Goal: Task Accomplishment & Management: Manage account settings

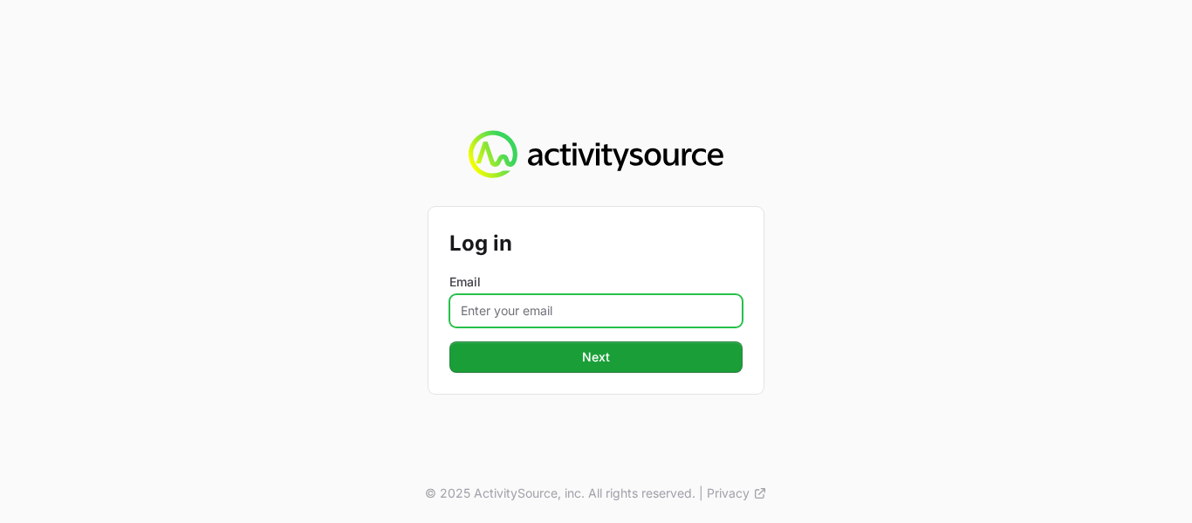
click at [523, 315] on input "Email" at bounding box center [595, 310] width 293 height 33
type input "[EMAIL_ADDRESS][DOMAIN_NAME]"
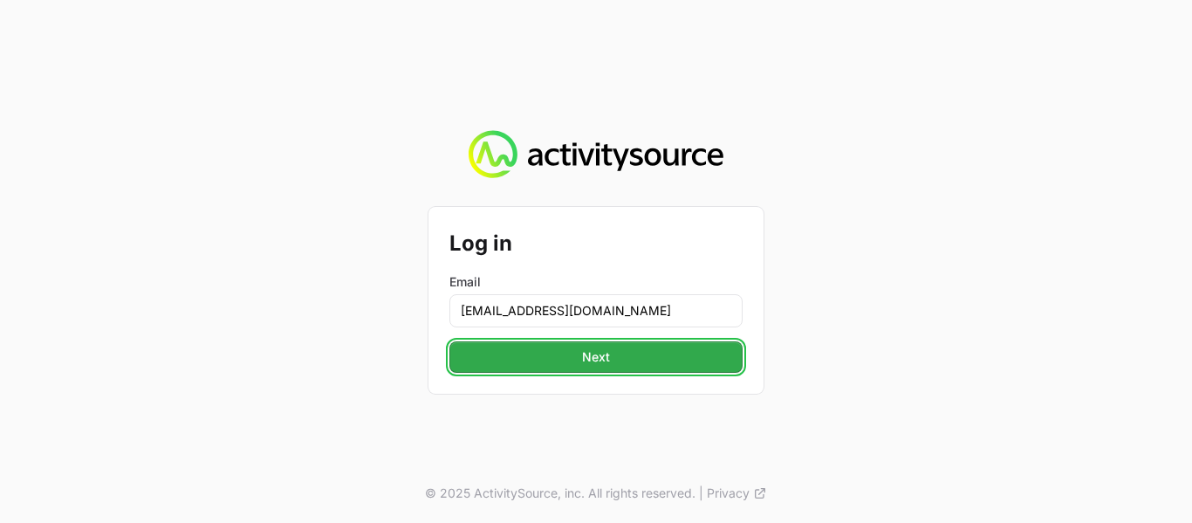
click at [635, 362] on button "Next" at bounding box center [595, 356] width 293 height 31
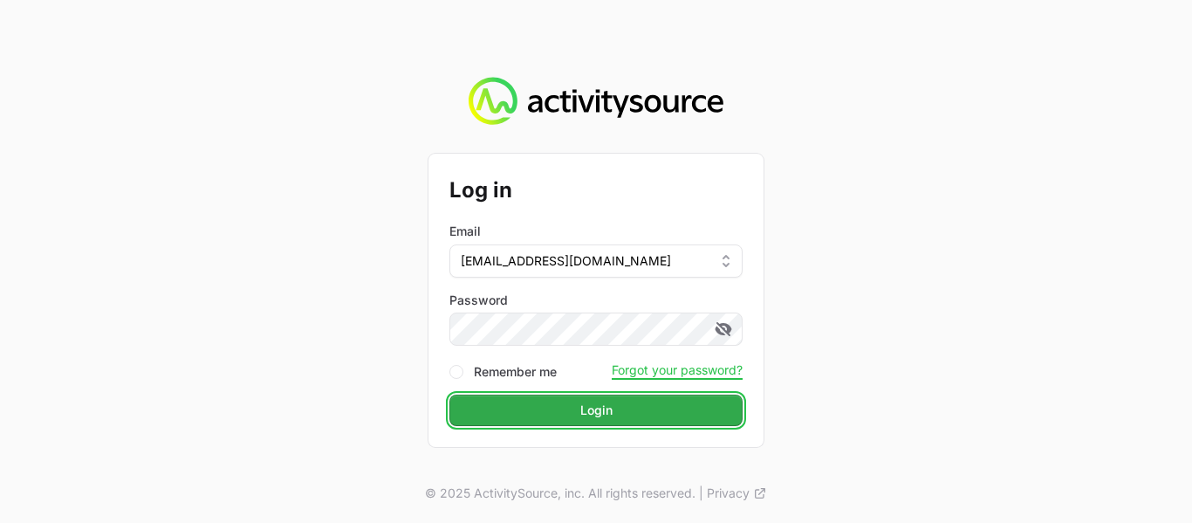
click at [592, 402] on span "Login" at bounding box center [596, 410] width 32 height 21
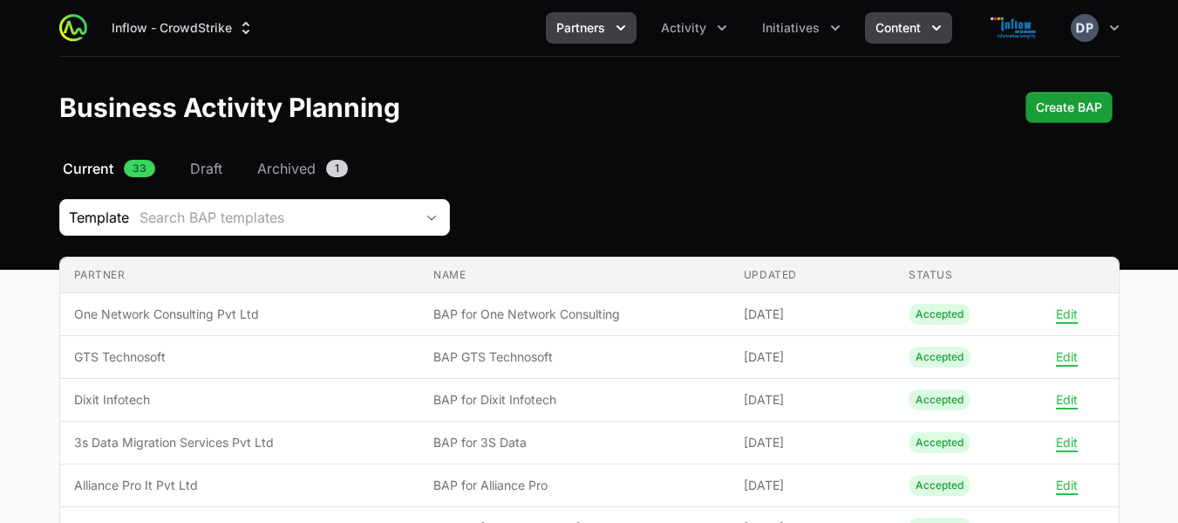
click at [926, 26] on button "Content" at bounding box center [908, 27] width 87 height 31
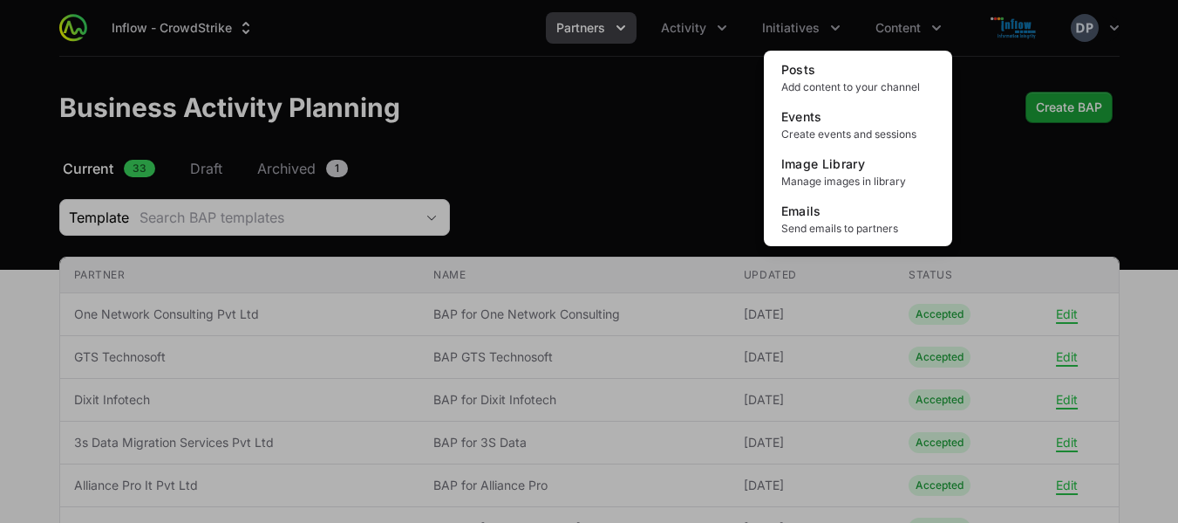
click at [834, 30] on div "Content menu" at bounding box center [589, 261] width 1178 height 523
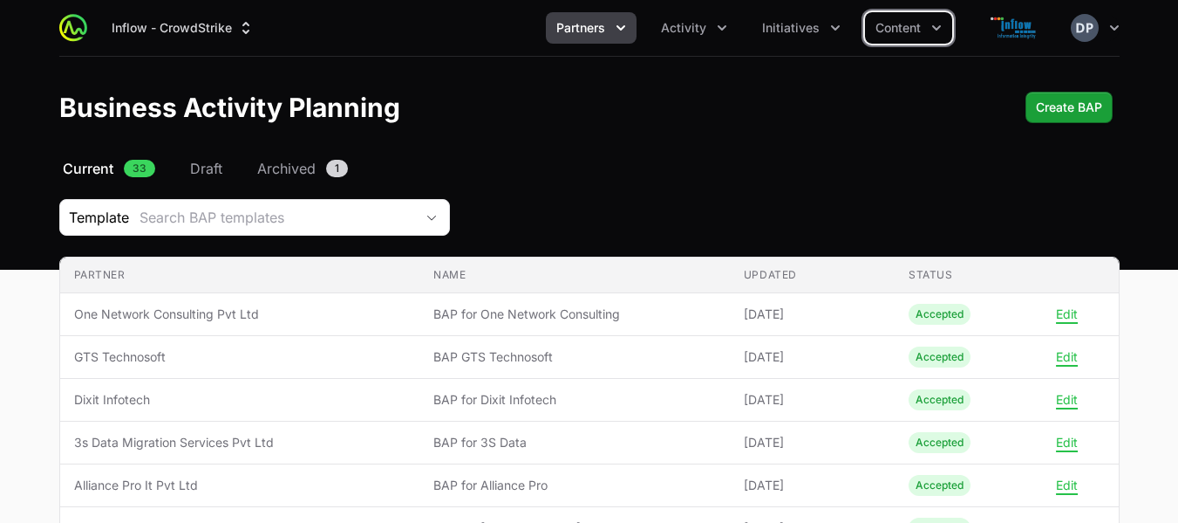
click at [834, 30] on icon "Initiatives menu" at bounding box center [835, 27] width 9 height 5
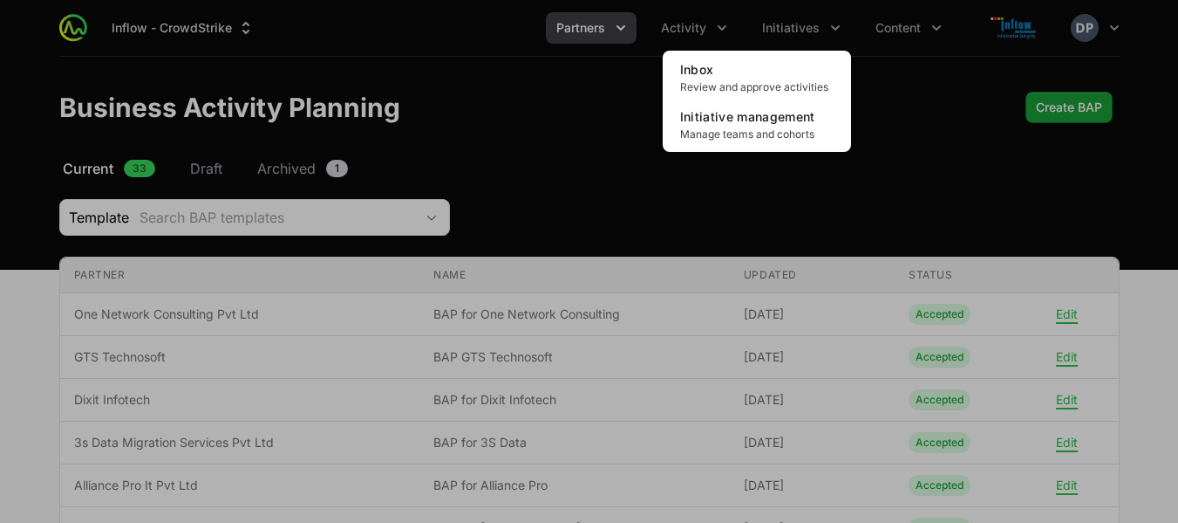
click at [720, 29] on div "Initiatives menu" at bounding box center [589, 261] width 1178 height 523
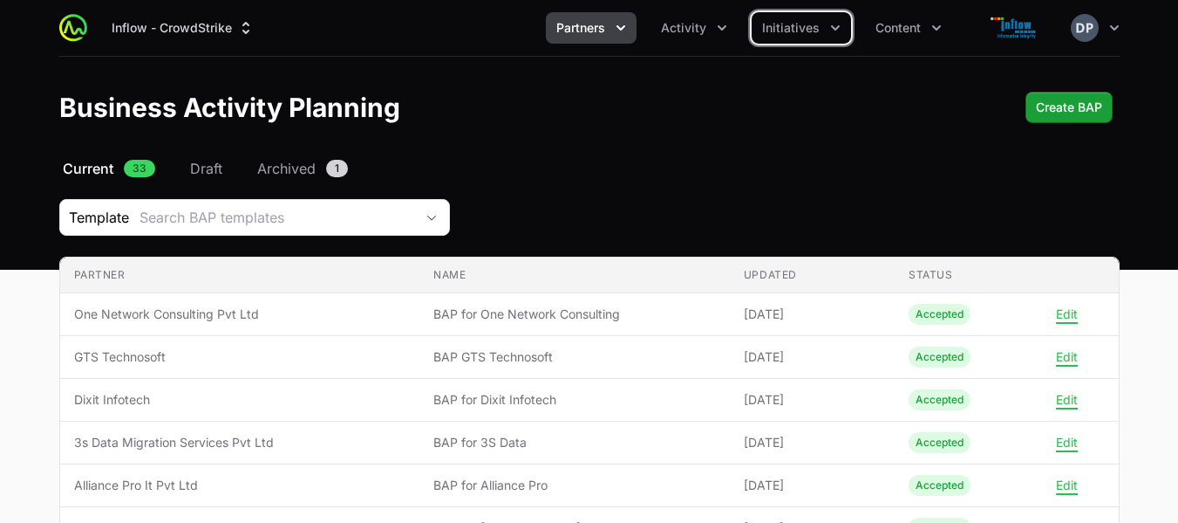
click at [720, 29] on icon "Activity menu" at bounding box center [722, 27] width 17 height 17
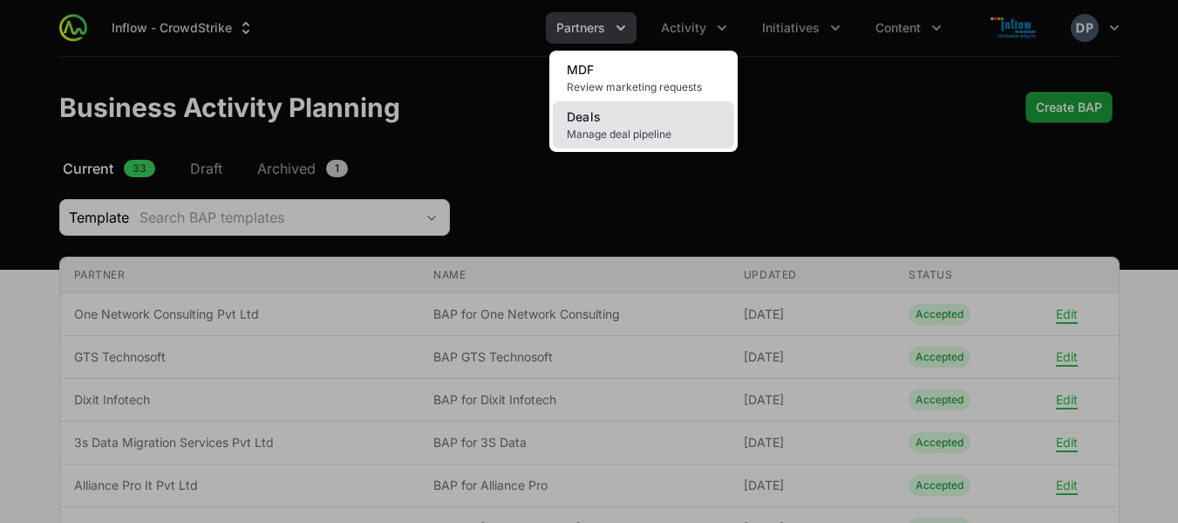
click at [619, 138] on span "Manage deal pipeline" at bounding box center [644, 134] width 154 height 14
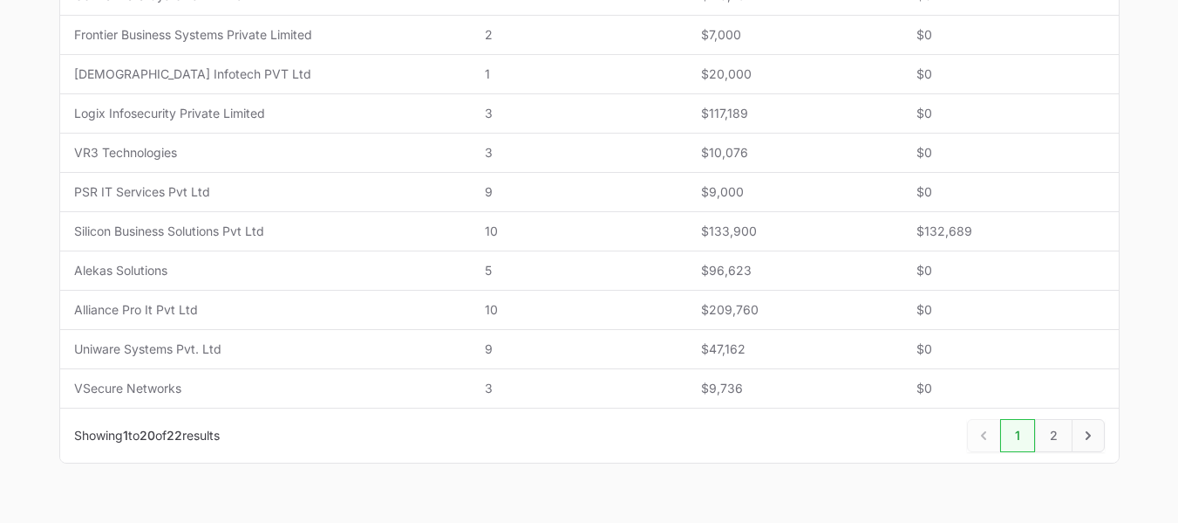
scroll to position [855, 0]
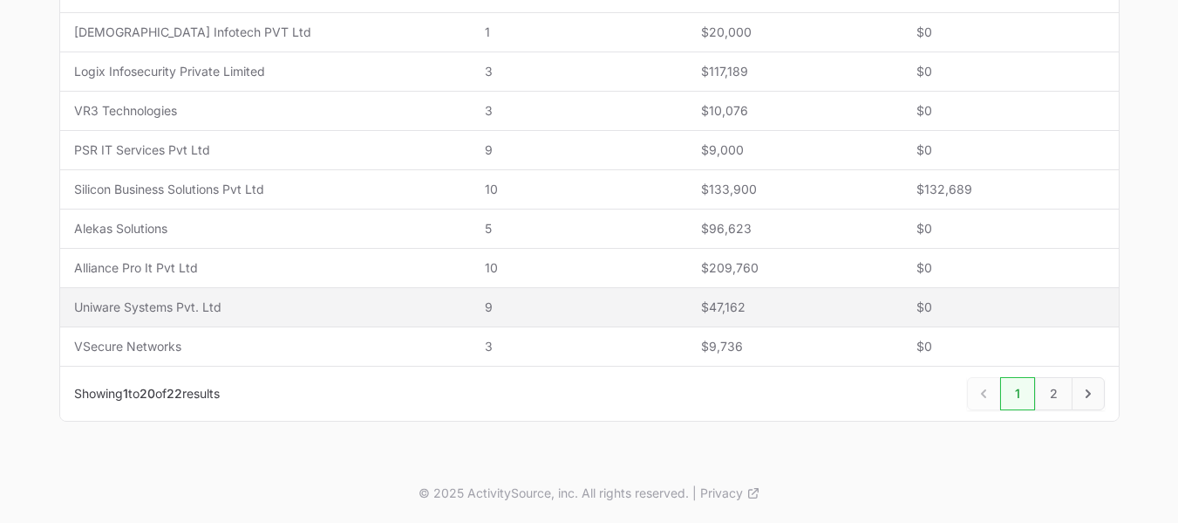
click at [188, 311] on span "Uniware Systems Pvt. Ltd" at bounding box center [266, 306] width 384 height 17
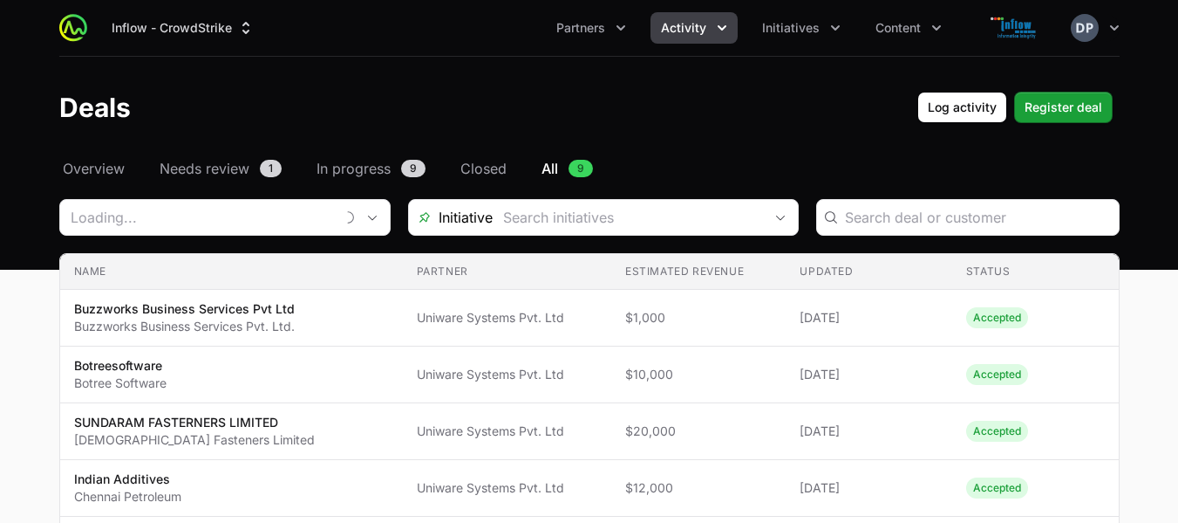
type input "Uniware Systems Pvt. Ltd"
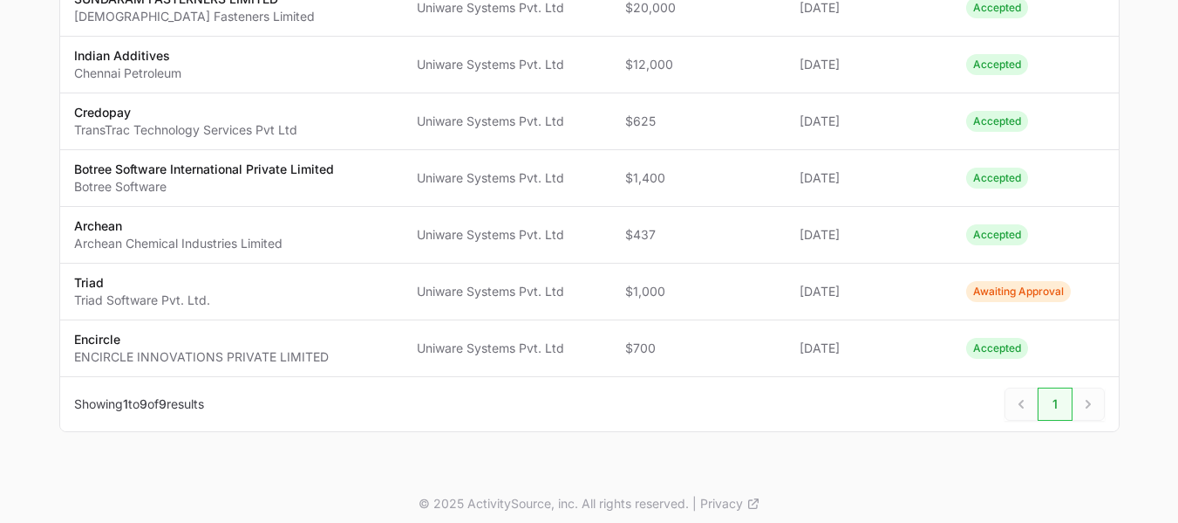
scroll to position [434, 0]
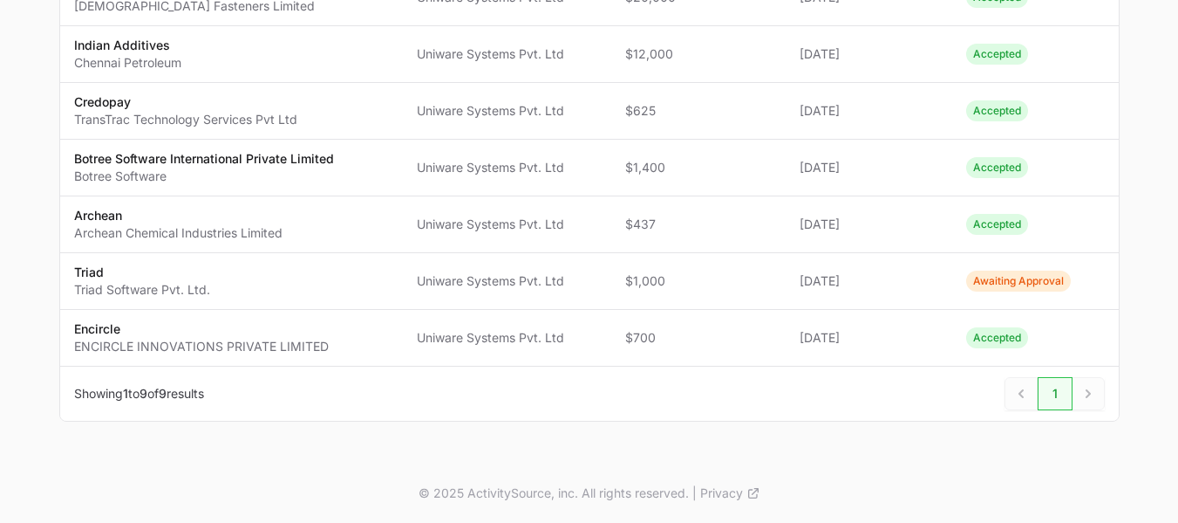
click at [1084, 394] on div "Next" at bounding box center [1089, 393] width 32 height 33
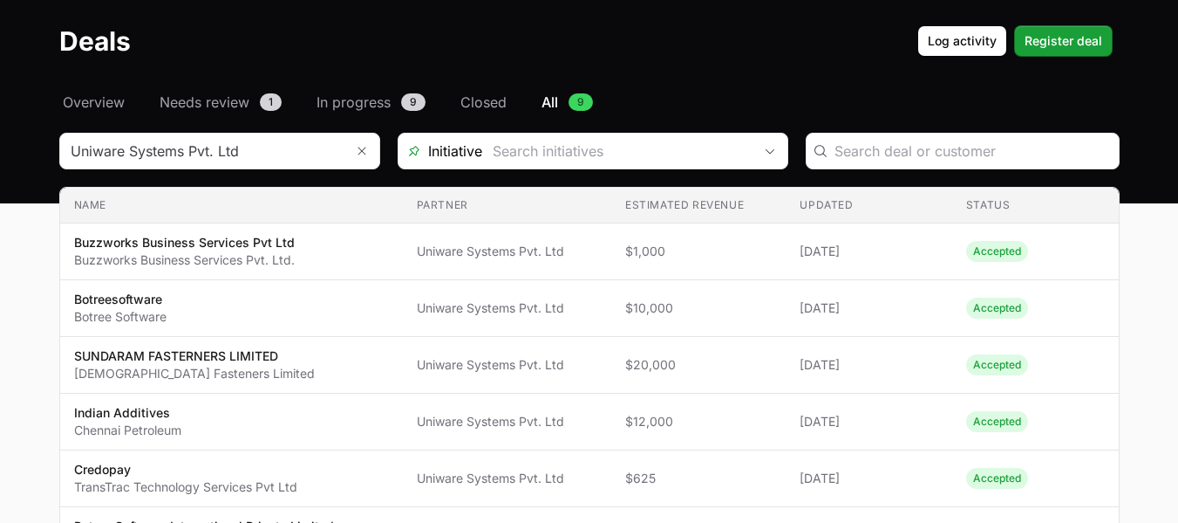
scroll to position [0, 0]
